Goal: Task Accomplishment & Management: Complete application form

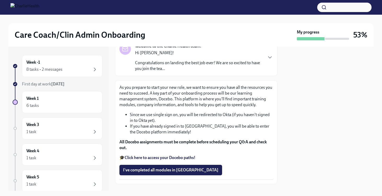
scroll to position [49, 0]
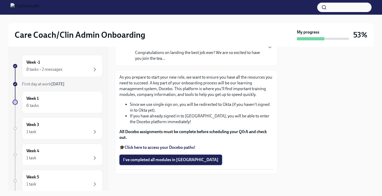
click at [166, 160] on span "I've completed all modules in Docebo" at bounding box center [170, 159] width 95 height 5
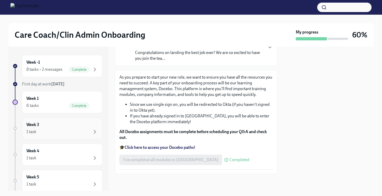
click at [57, 134] on div "1 task" at bounding box center [62, 131] width 72 height 6
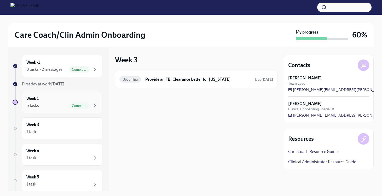
click at [55, 108] on div "6 tasks Complete" at bounding box center [62, 105] width 72 height 6
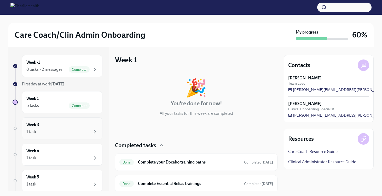
click at [54, 130] on div "1 task" at bounding box center [62, 131] width 72 height 6
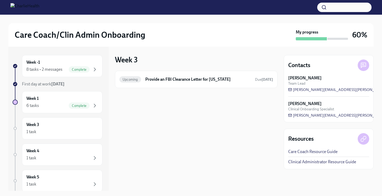
click at [14, 10] on img at bounding box center [24, 7] width 29 height 8
click at [58, 130] on div "1 task" at bounding box center [62, 131] width 72 height 6
click at [59, 156] on div "1 task" at bounding box center [62, 158] width 72 height 6
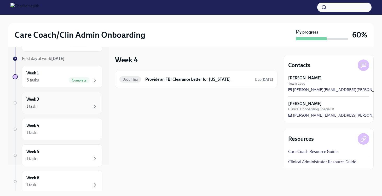
scroll to position [31, 0]
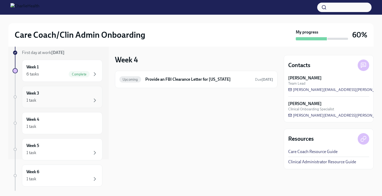
click at [52, 98] on div "1 task" at bounding box center [62, 100] width 72 height 6
click at [55, 124] on div "1 task" at bounding box center [62, 126] width 72 height 6
click at [54, 149] on div "1 task" at bounding box center [62, 152] width 72 height 6
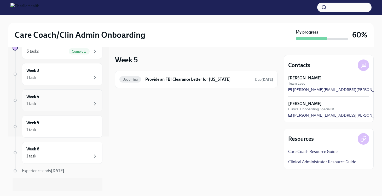
scroll to position [58, 0]
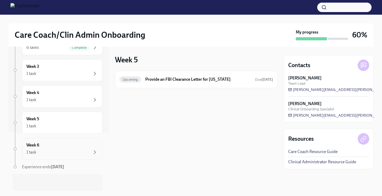
click at [59, 152] on div "1 task" at bounding box center [62, 152] width 72 height 6
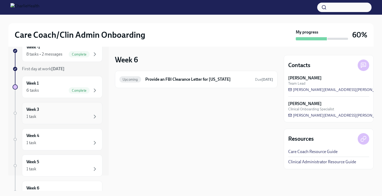
scroll to position [15, 0]
click at [63, 113] on div "Week 3 1 task" at bounding box center [62, 113] width 72 height 13
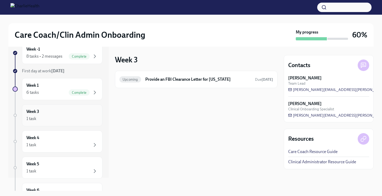
scroll to position [13, 0]
click at [54, 89] on div "6 tasks Complete" at bounding box center [62, 92] width 72 height 6
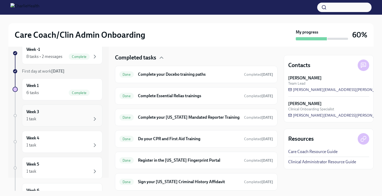
scroll to position [10, 0]
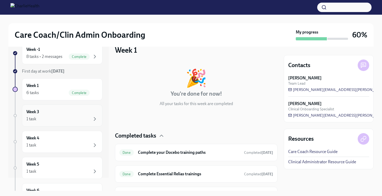
click at [66, 109] on div "Week 3 1 task" at bounding box center [62, 115] width 72 height 13
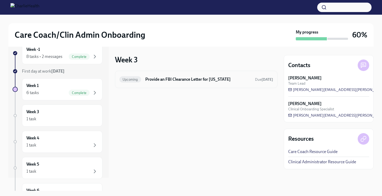
click at [183, 79] on h6 "Provide an FBI Clearance Letter for Pennsylvania" at bounding box center [198, 79] width 106 height 6
